Goal: Navigation & Orientation: Find specific page/section

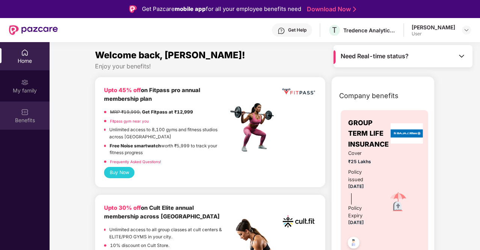
click at [29, 126] on div "Benefits" at bounding box center [25, 115] width 50 height 28
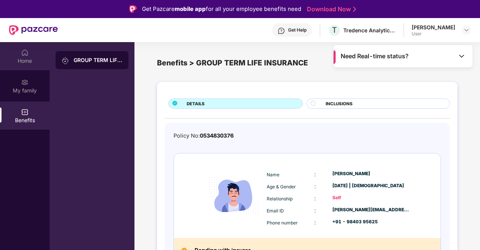
click at [30, 45] on div "Home" at bounding box center [25, 56] width 50 height 28
